Goal: Check status

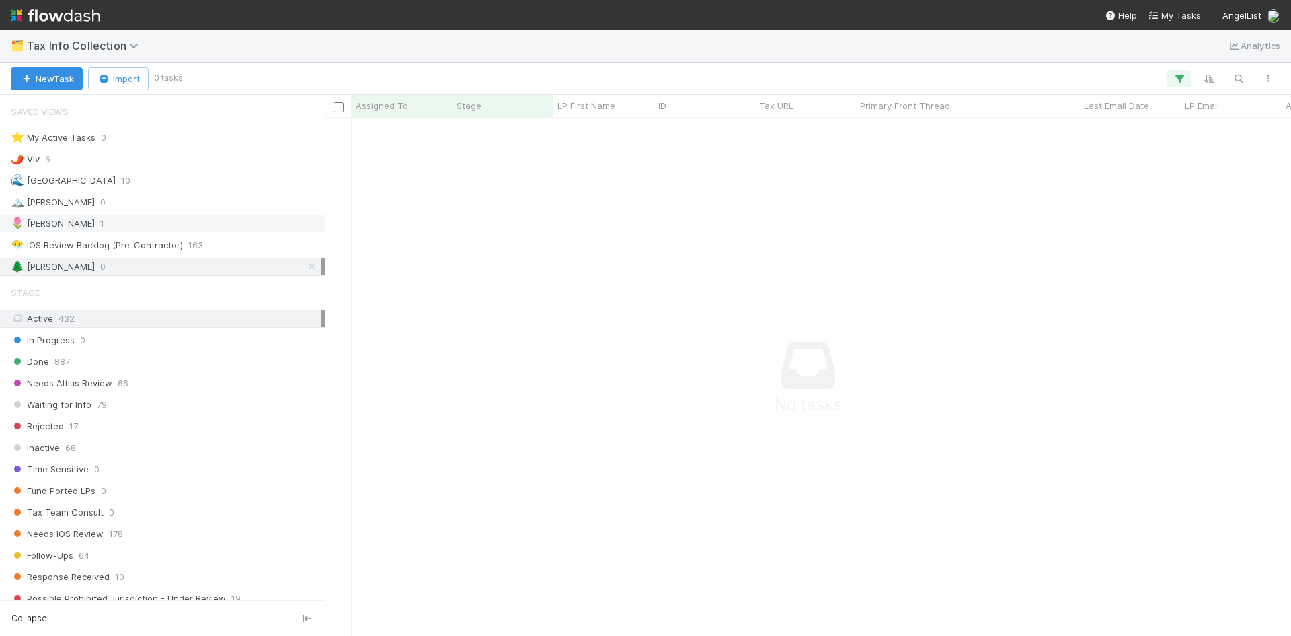
click at [65, 226] on div "🌷 Meg 1" at bounding box center [166, 223] width 311 height 17
click at [608, 239] on div "[PERSON_NAME] Needs Altius Review 0 1 [DATE] 2:26:46 AM [DATE] 8:18:18 AM" at bounding box center [808, 376] width 967 height 517
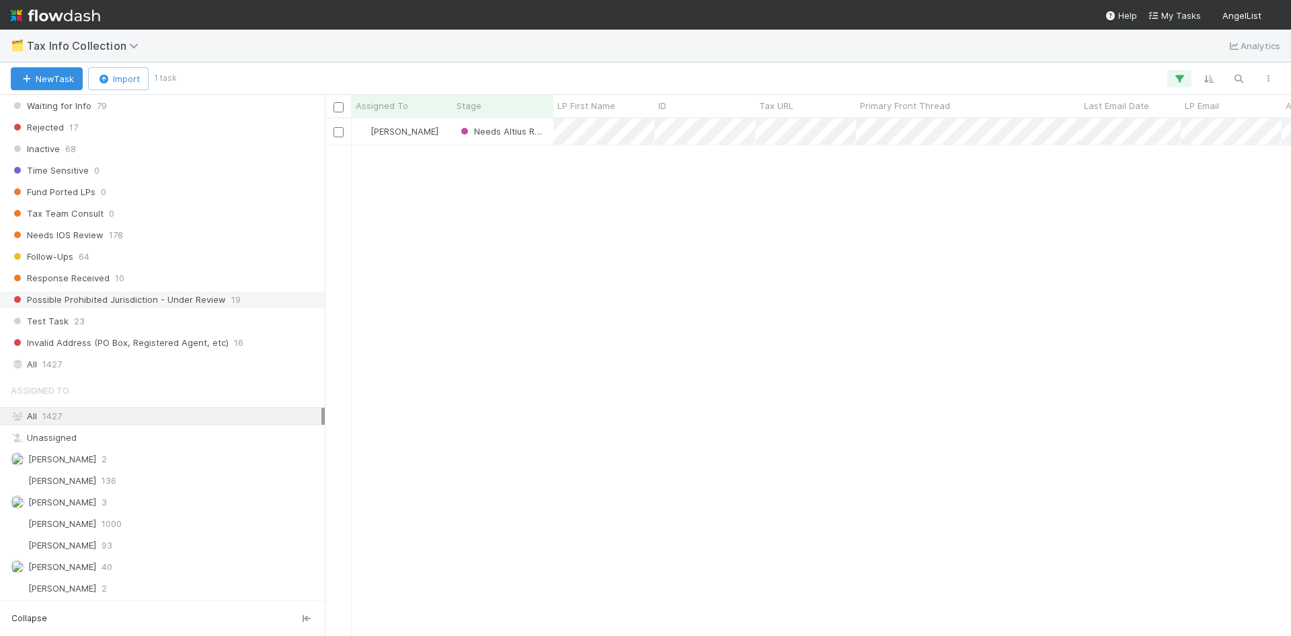
scroll to position [299, 0]
click at [129, 587] on div "William Axalan VI 2" at bounding box center [166, 587] width 311 height 17
